Goal: Task Accomplishment & Management: Manage account settings

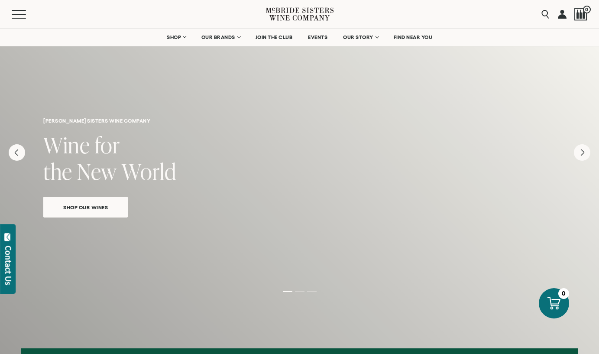
click at [566, 16] on link at bounding box center [562, 14] width 9 height 28
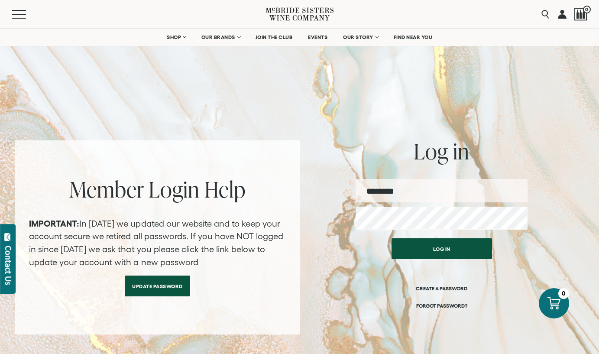
click at [446, 185] on input "email" at bounding box center [442, 190] width 172 height 23
click at [423, 194] on input "email" at bounding box center [442, 190] width 172 height 23
type input "**********"
click at [392, 238] on button "Log in" at bounding box center [442, 248] width 101 height 21
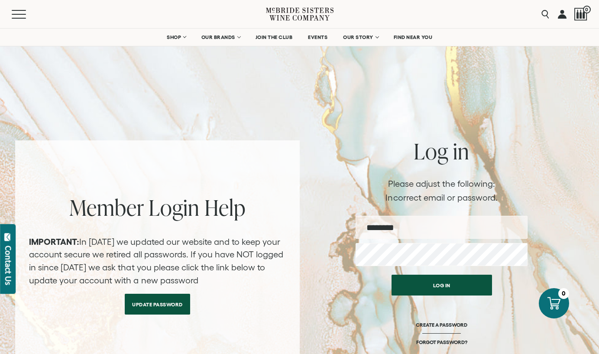
click at [406, 230] on input "email" at bounding box center [442, 227] width 172 height 23
click at [399, 224] on input "email" at bounding box center [442, 227] width 172 height 23
click at [384, 232] on input "email" at bounding box center [442, 227] width 172 height 23
type input "**********"
click at [392, 275] on button "Log in" at bounding box center [442, 285] width 101 height 21
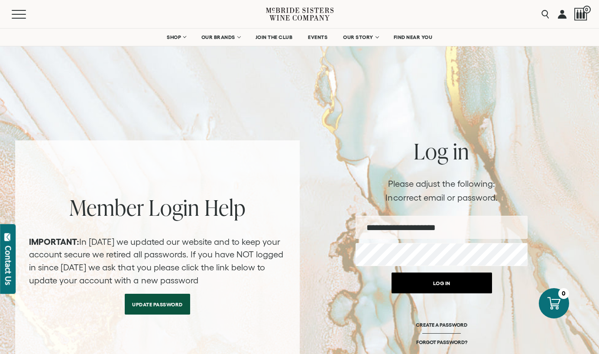
click at [418, 281] on button "Log in" at bounding box center [442, 283] width 101 height 21
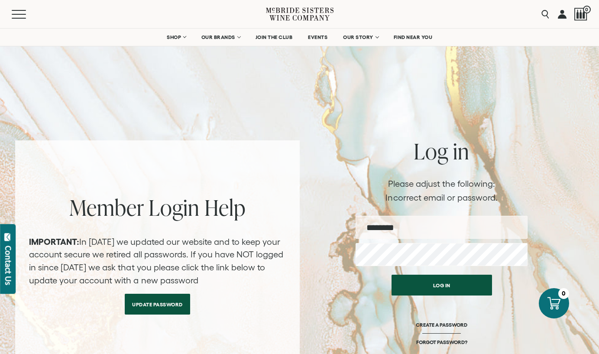
click at [562, 13] on link at bounding box center [562, 14] width 9 height 28
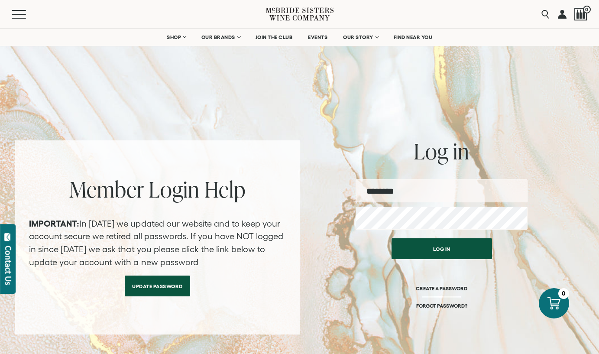
click at [416, 190] on input "email" at bounding box center [442, 190] width 172 height 23
click at [418, 193] on input "email" at bounding box center [442, 190] width 172 height 23
type input "**********"
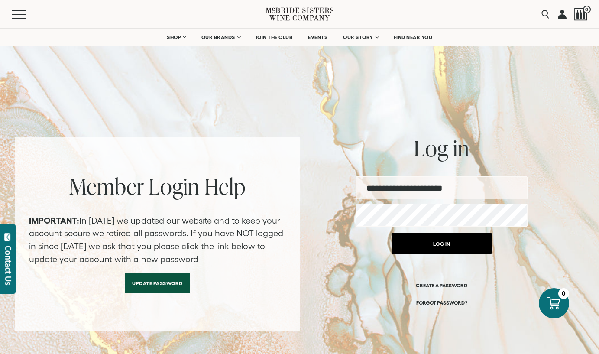
drag, startPoint x: 435, startPoint y: 240, endPoint x: 426, endPoint y: 238, distance: 8.8
click at [435, 239] on button "Log in" at bounding box center [442, 243] width 101 height 21
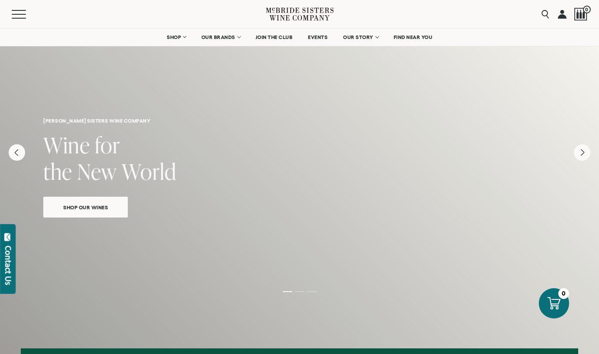
click at [563, 16] on link at bounding box center [562, 14] width 9 height 28
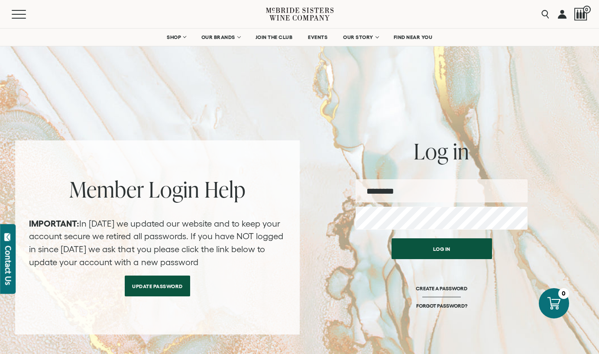
click at [441, 196] on input "email" at bounding box center [442, 190] width 172 height 23
type input "**********"
click at [392, 238] on button "Log in" at bounding box center [442, 248] width 101 height 21
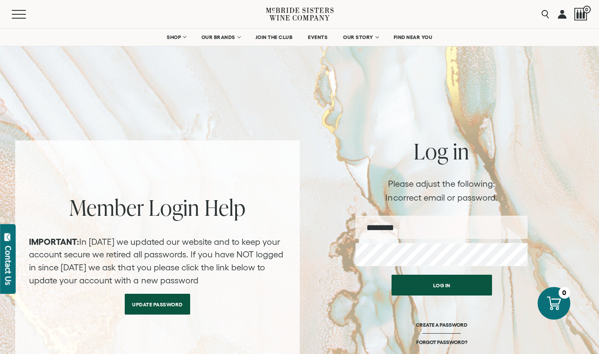
click at [561, 306] on icon at bounding box center [554, 303] width 14 height 14
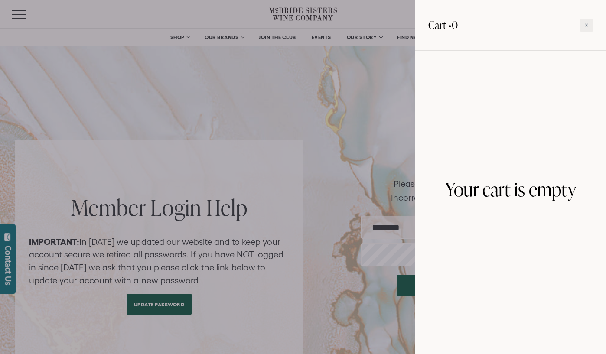
click at [390, 78] on div at bounding box center [303, 177] width 606 height 354
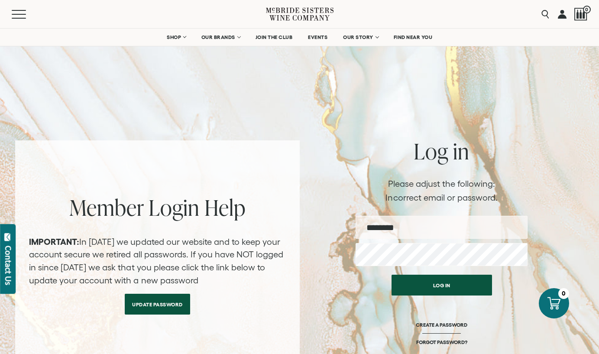
click at [563, 10] on link at bounding box center [562, 14] width 9 height 28
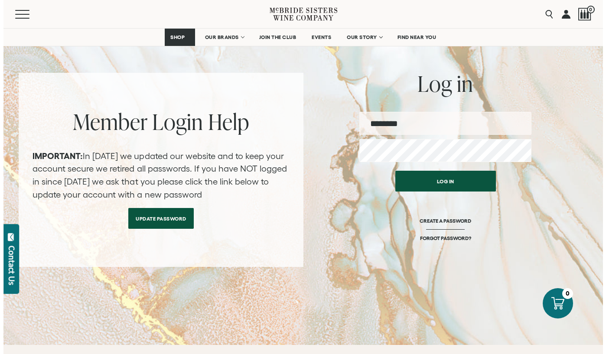
scroll to position [67, 0]
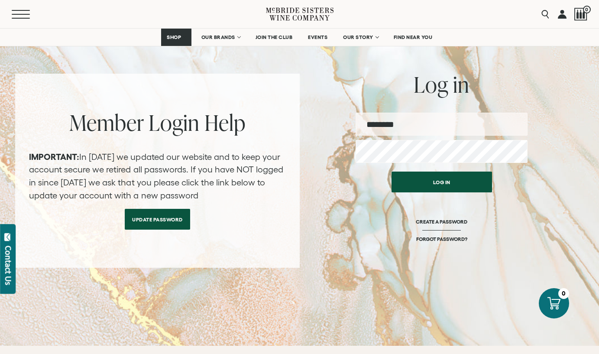
click at [29, 16] on button "Menu" at bounding box center [27, 14] width 31 height 9
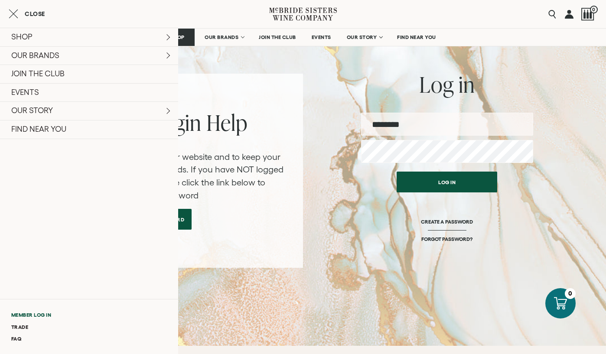
click at [33, 318] on link "Member Log In" at bounding box center [89, 315] width 178 height 12
